Goal: Download file/media

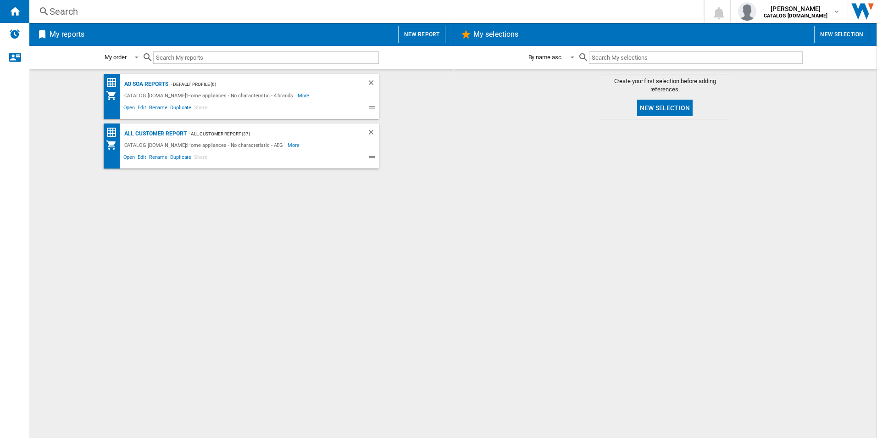
drag, startPoint x: 296, startPoint y: 213, endPoint x: 194, endPoint y: 176, distance: 109.3
click at [296, 214] on div "AO SOA Reports - Default profile (6) CATALOG [DOMAIN_NAME]:Home appliances - No…" at bounding box center [241, 253] width 405 height 359
click at [158, 134] on div "All Customer Report" at bounding box center [154, 133] width 65 height 11
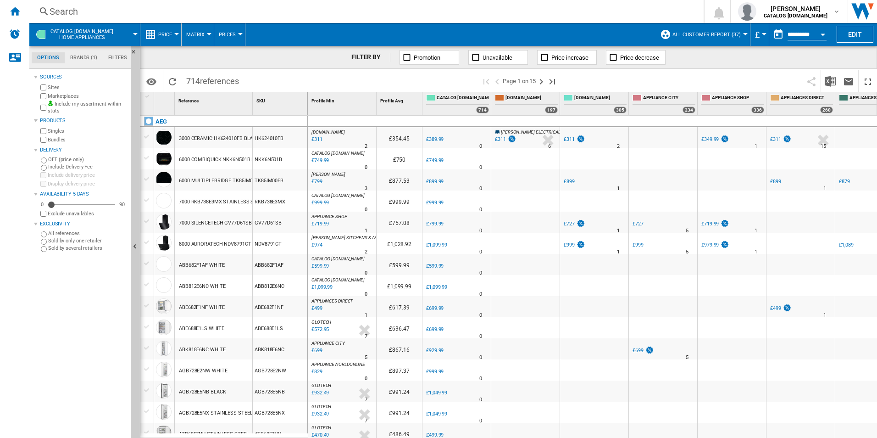
click at [824, 34] on div "Open calendar" at bounding box center [823, 34] width 5 height 2
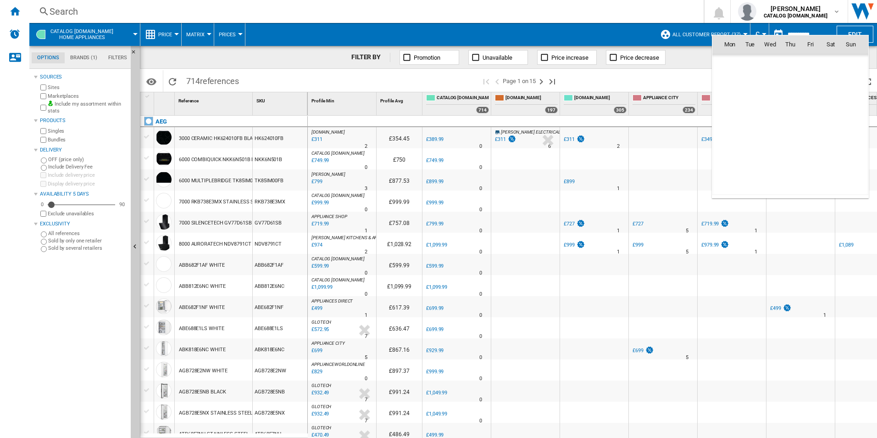
scroll to position [4377, 0]
click at [753, 106] on span "12" at bounding box center [750, 104] width 18 height 18
type input "**********"
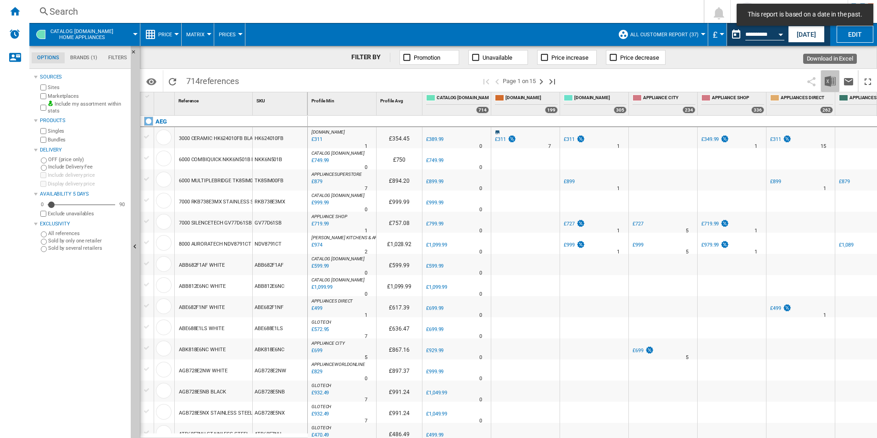
click at [825, 83] on img "Download in Excel" at bounding box center [830, 81] width 11 height 11
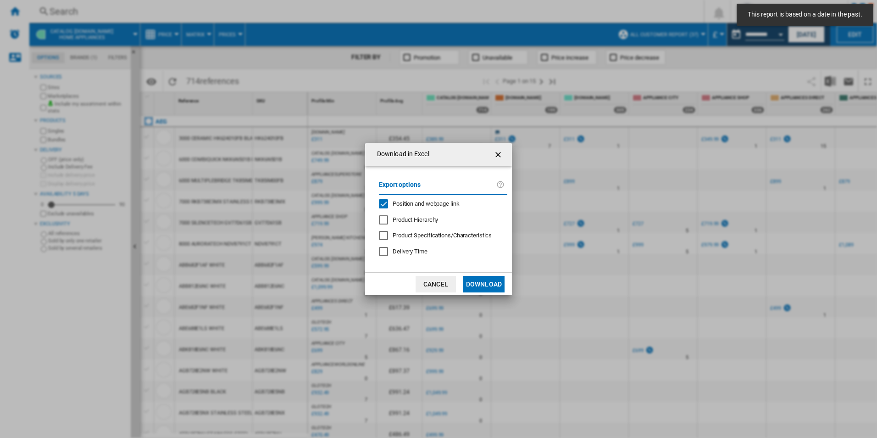
click at [416, 204] on span "Position and webpage link" at bounding box center [426, 203] width 67 height 7
click at [479, 290] on button "Download" at bounding box center [483, 284] width 41 height 17
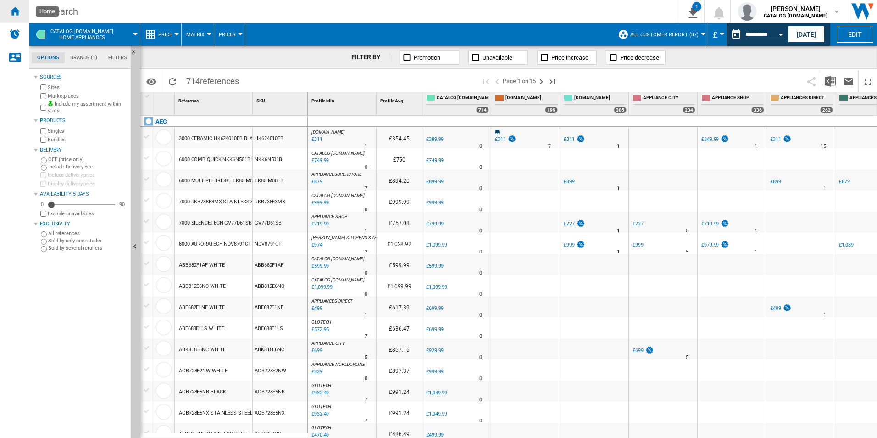
click at [12, 16] on ng-md-icon "Home" at bounding box center [14, 11] width 11 height 11
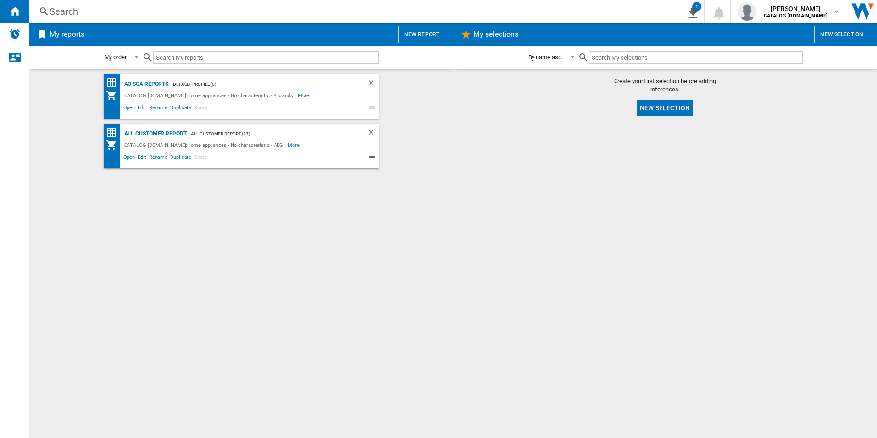
click at [544, 239] on div at bounding box center [664, 278] width 405 height 309
click at [244, 243] on div "AO SOA Reports - Default profile (6) CATALOG [DOMAIN_NAME]:Home appliances - No…" at bounding box center [241, 253] width 405 height 359
